Goal: Task Accomplishment & Management: Manage account settings

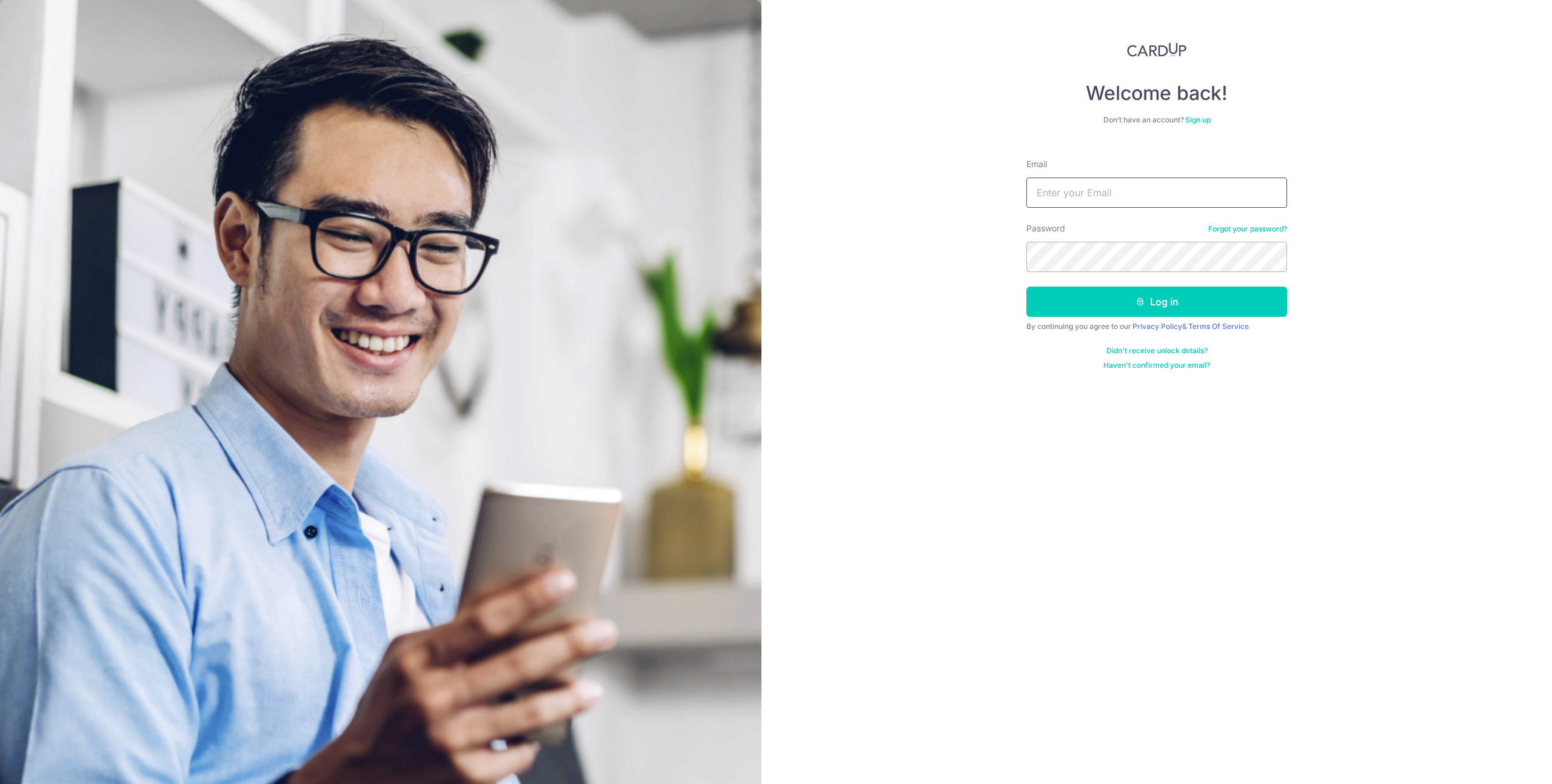
click at [1124, 192] on input "Email" at bounding box center [1156, 192] width 261 height 31
type input "[EMAIL_ADDRESS][DOMAIN_NAME]"
click at [1130, 307] on button "Log in" at bounding box center [1156, 302] width 261 height 31
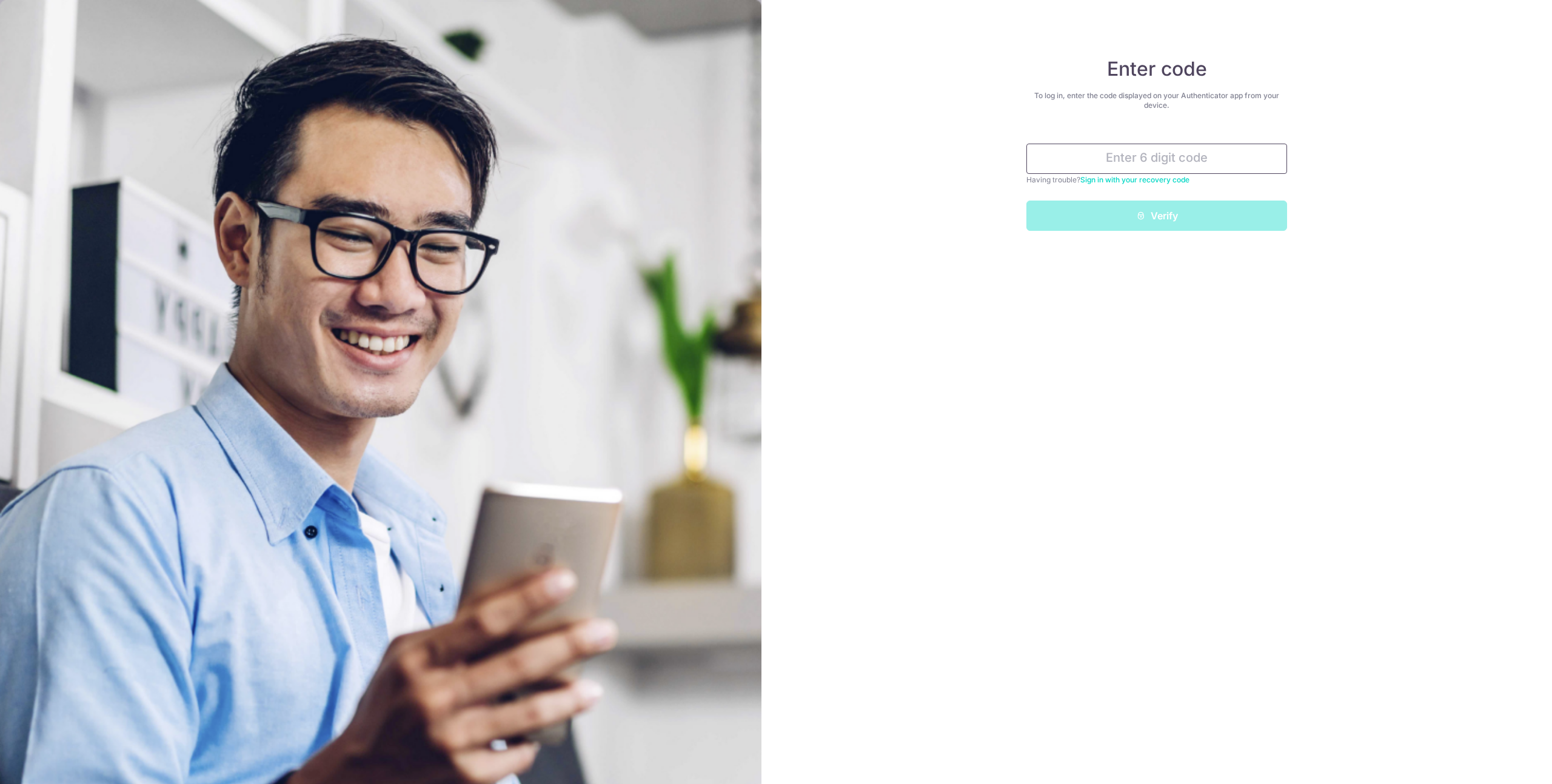
click at [1143, 166] on input "text" at bounding box center [1156, 158] width 261 height 31
type input "385504"
click at [1159, 221] on button "Verify" at bounding box center [1156, 215] width 261 height 31
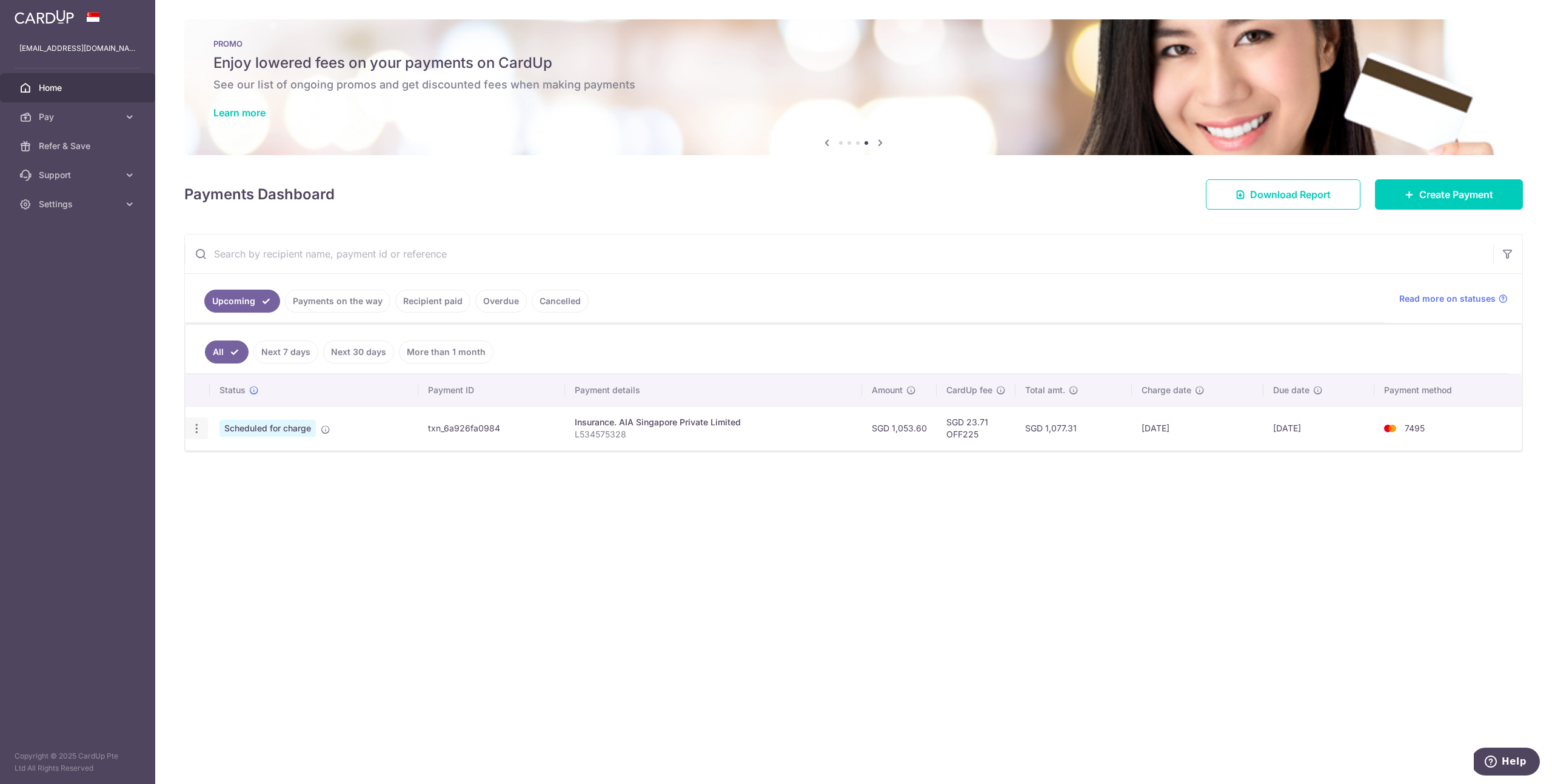
click at [195, 433] on icon "button" at bounding box center [196, 428] width 12 height 12
click at [223, 467] on span "Update payment" at bounding box center [261, 462] width 82 height 15
radio input "true"
type input "1,053.60"
type input "23/10/2025"
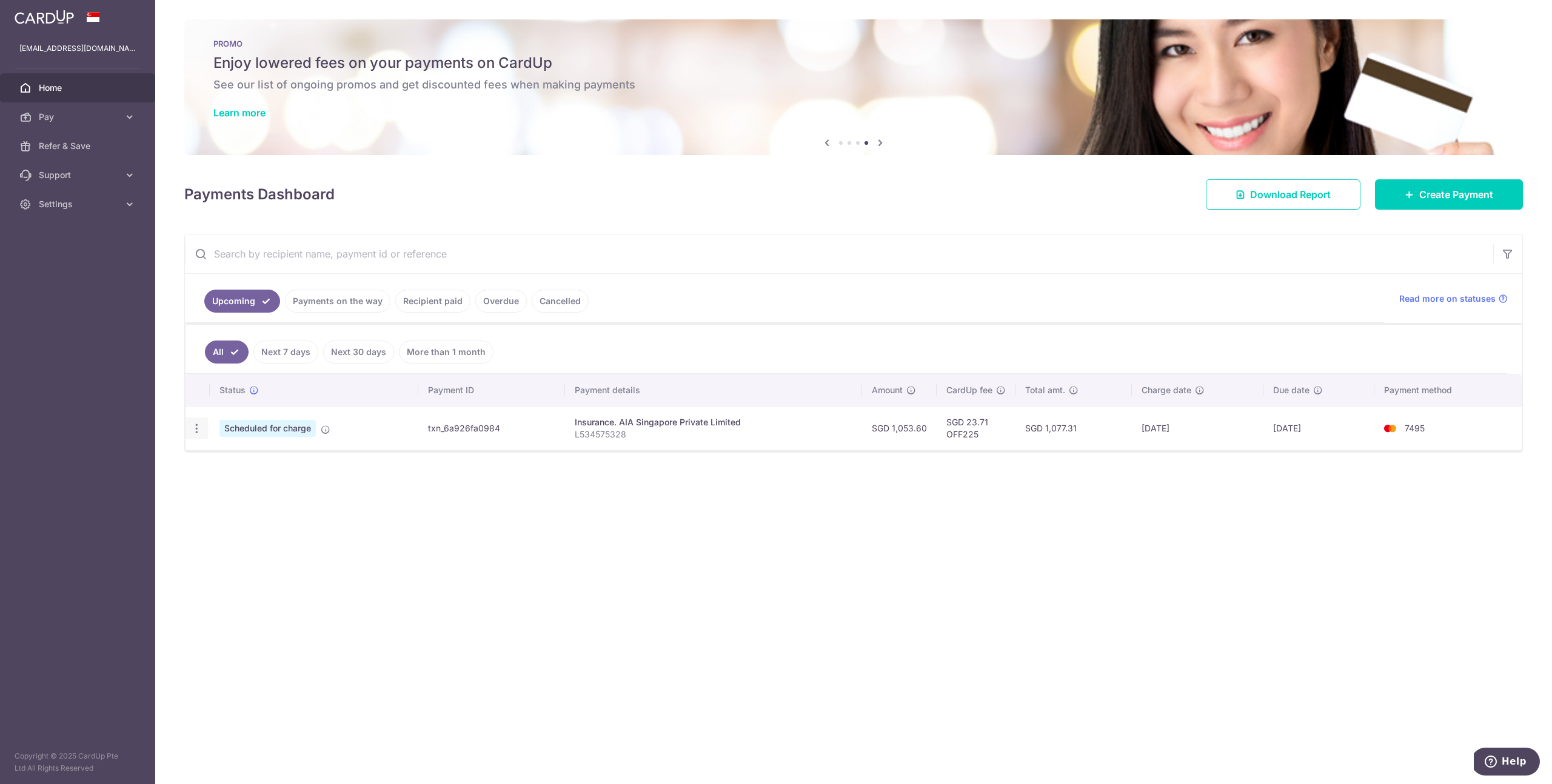
type input "L534575328"
type input "OFF225"
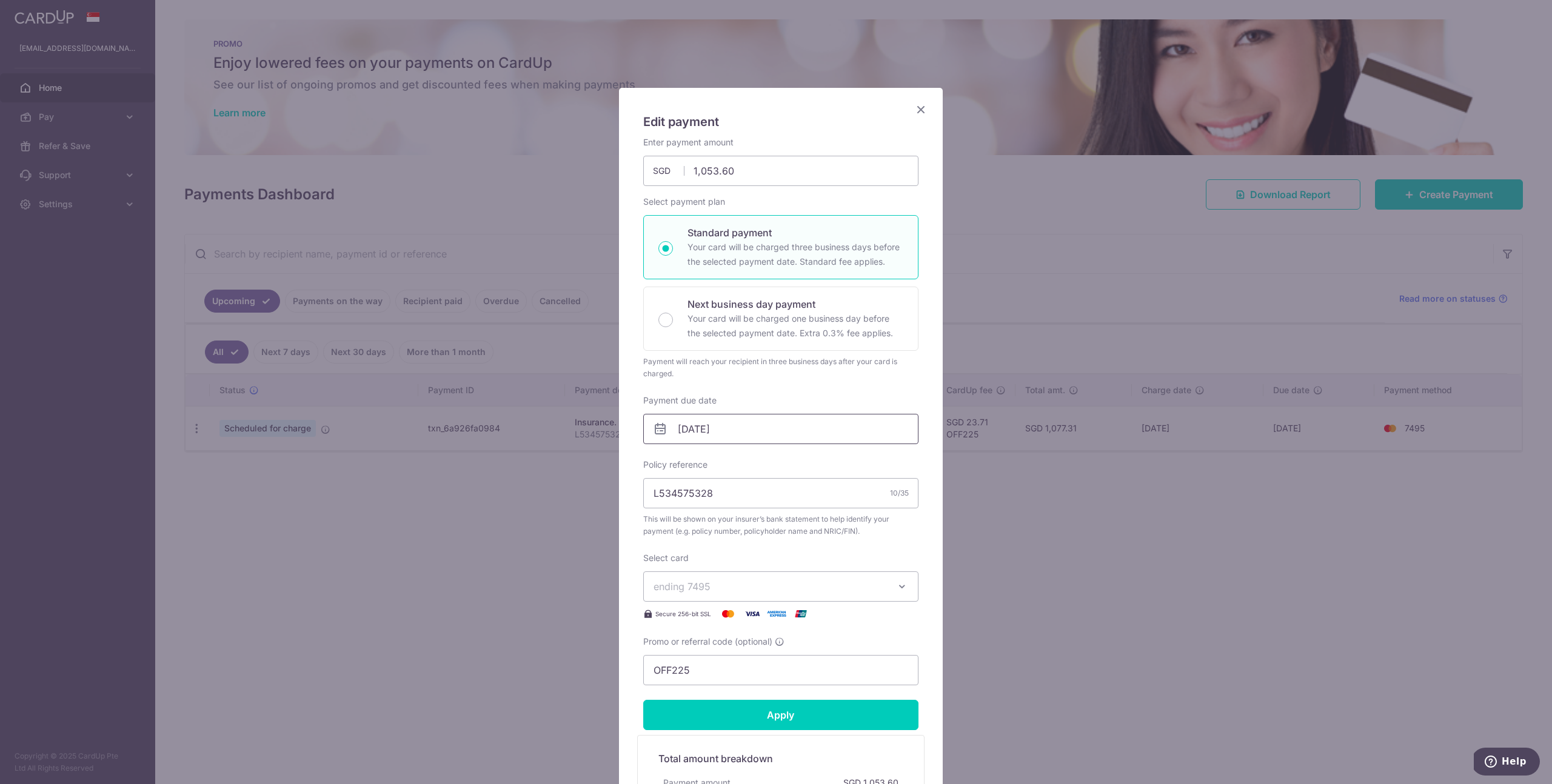
click at [731, 429] on input "23/10/2025" at bounding box center [781, 429] width 275 height 31
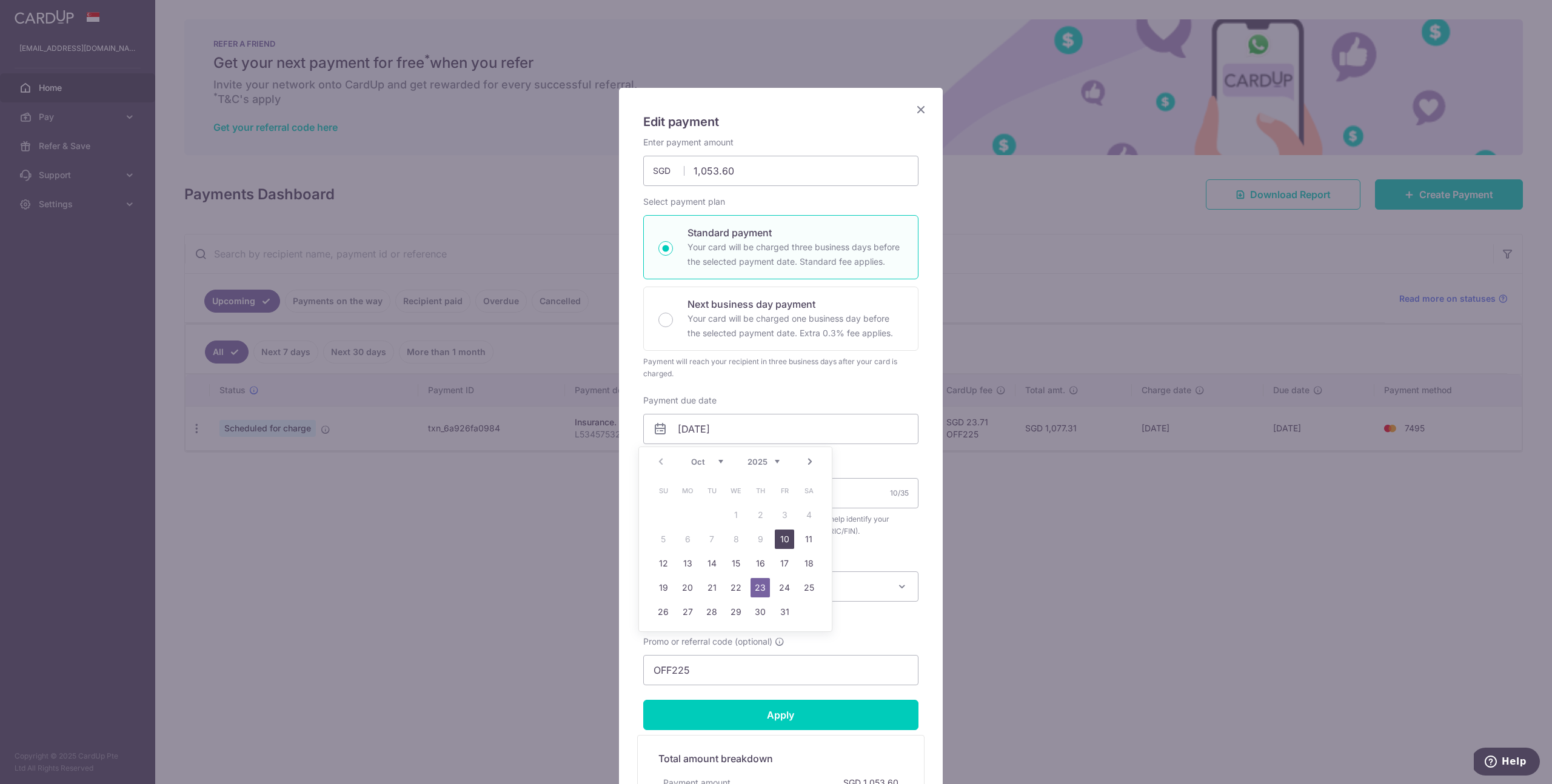
click at [792, 541] on link "10" at bounding box center [784, 539] width 20 height 20
type input "[DATE]"
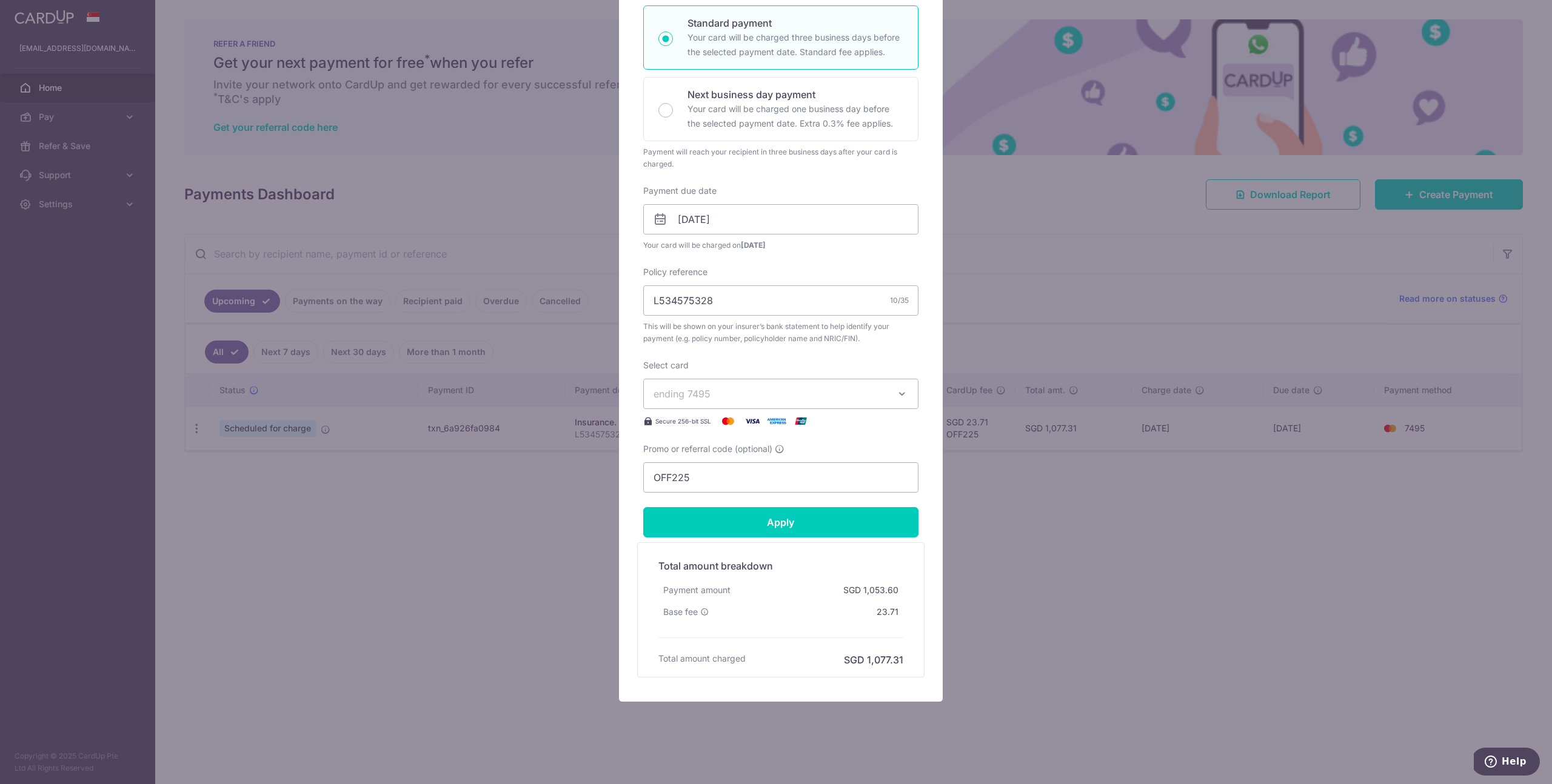
scroll to position [215, 0]
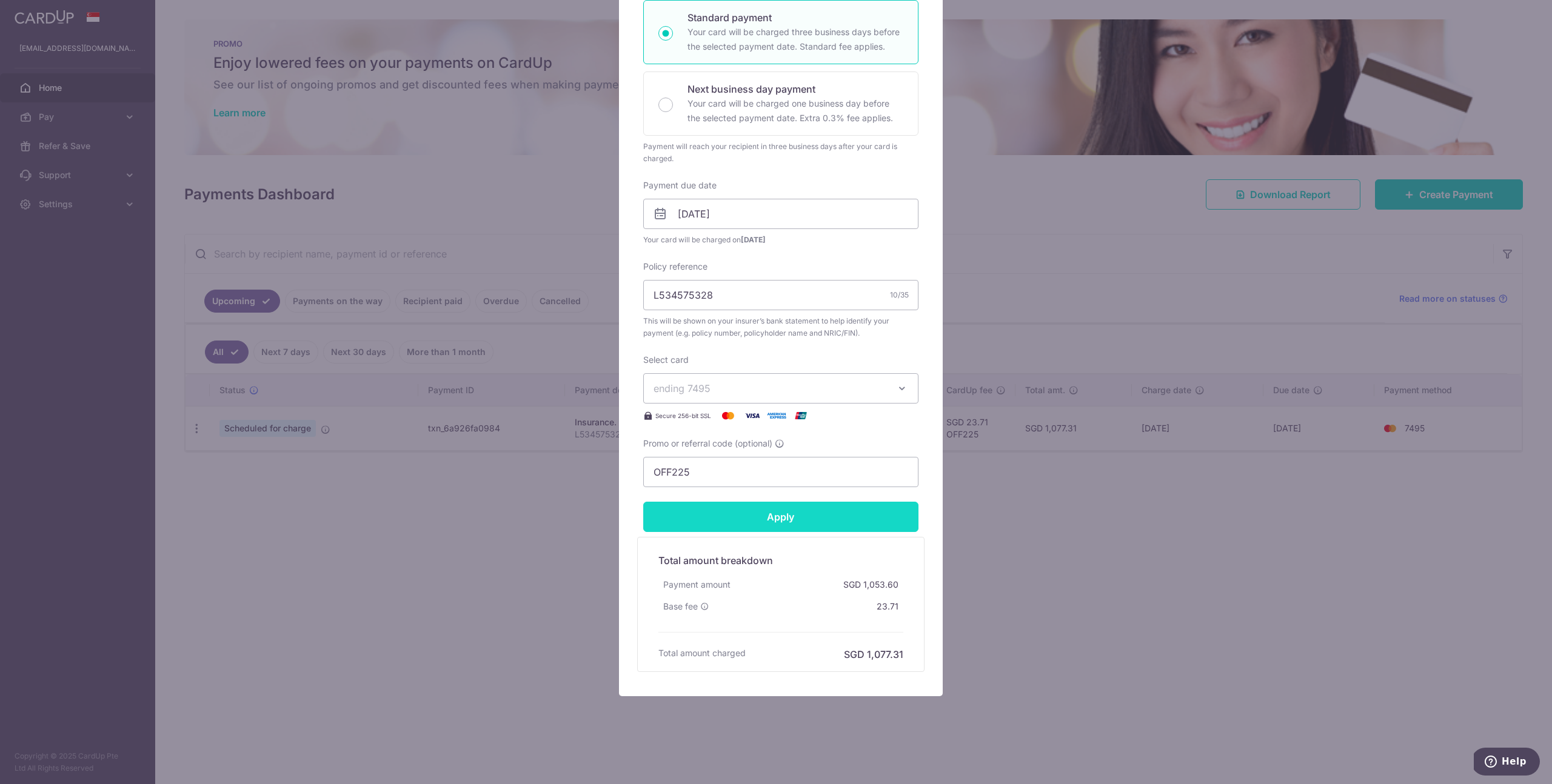
click at [759, 525] on input "Apply" at bounding box center [781, 517] width 275 height 31
type input "Successfully Applied"
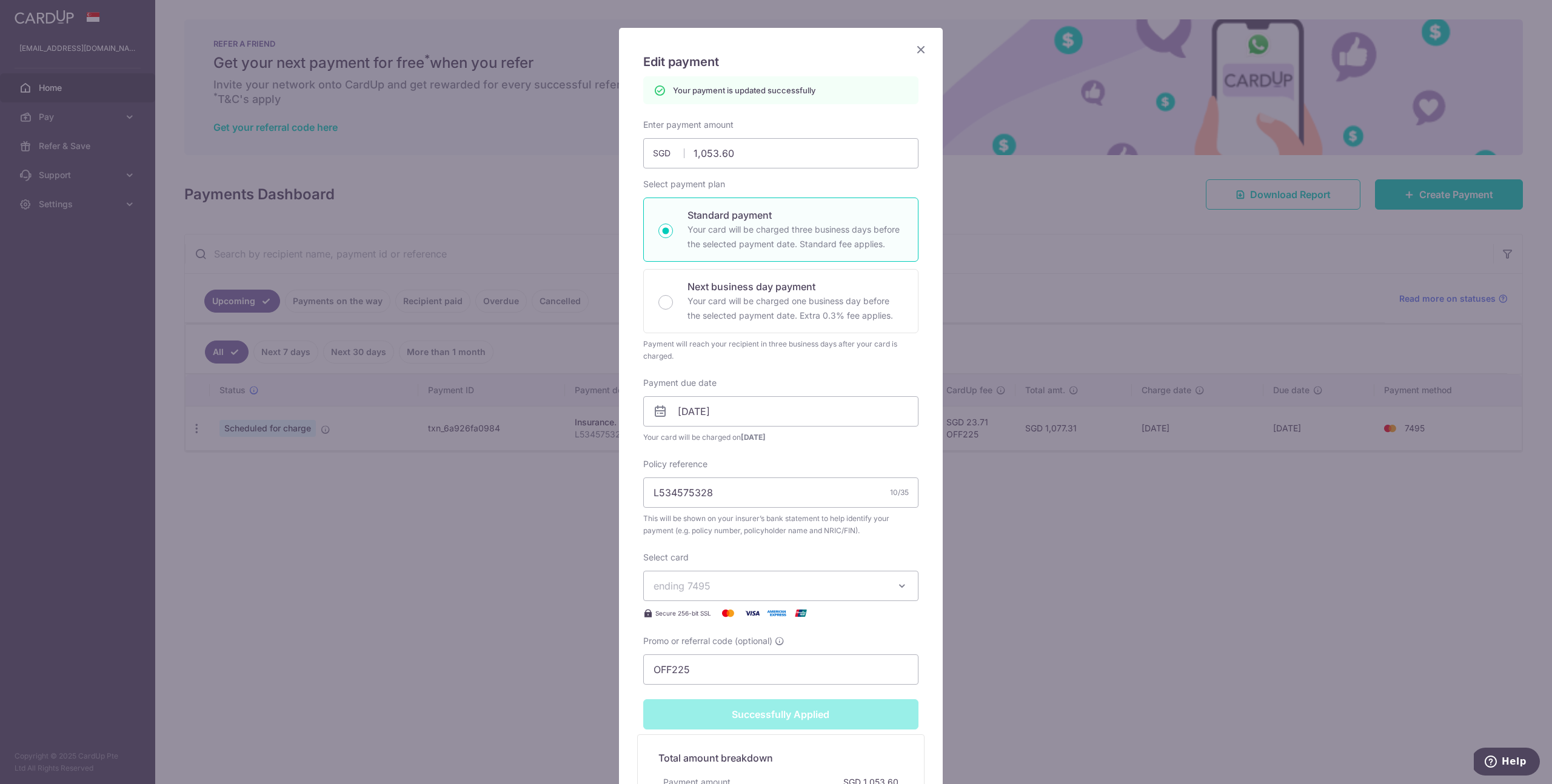
scroll to position [0, 0]
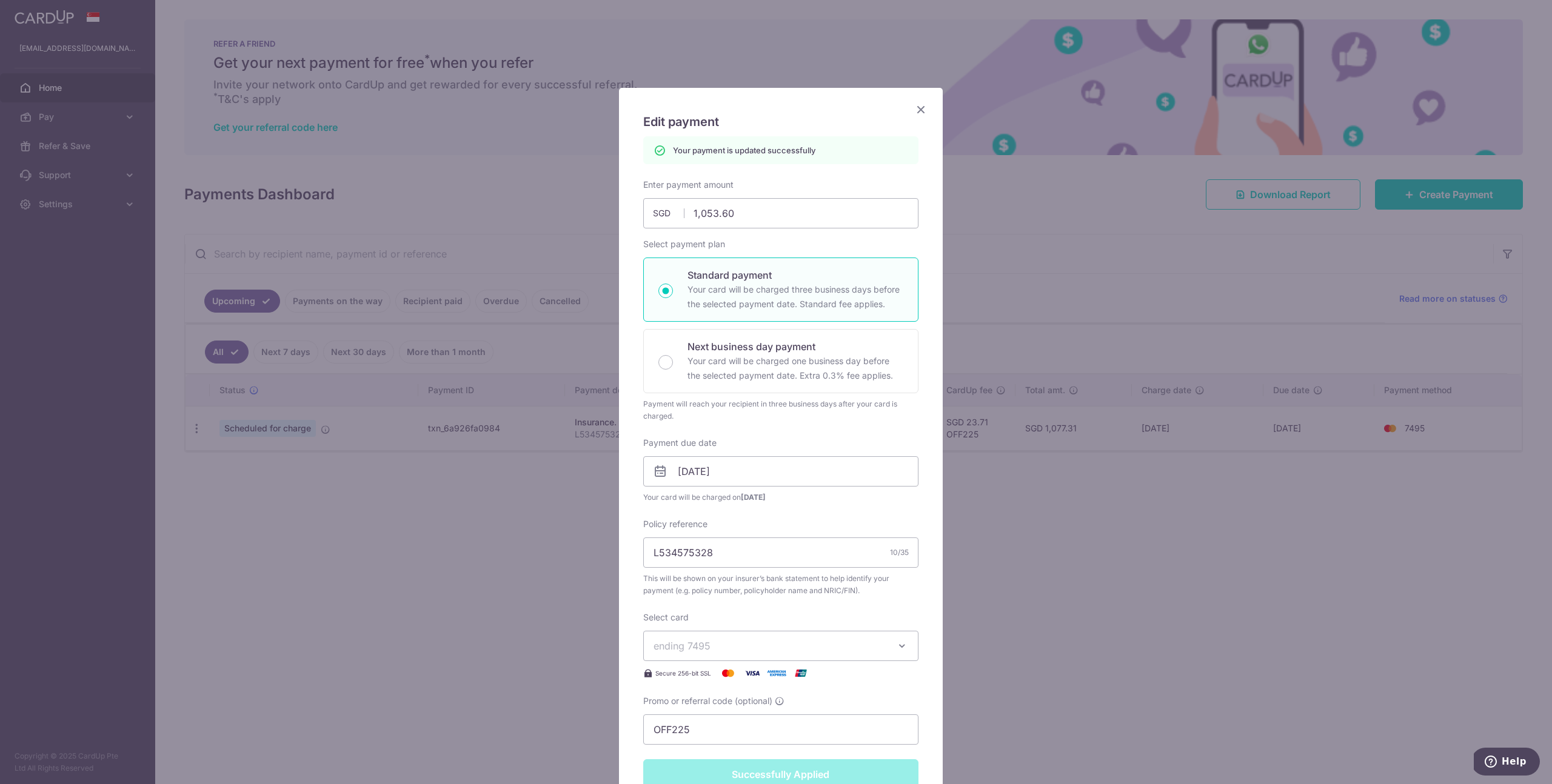
click at [914, 106] on icon "Close" at bounding box center [921, 109] width 15 height 15
